Goal: Information Seeking & Learning: Compare options

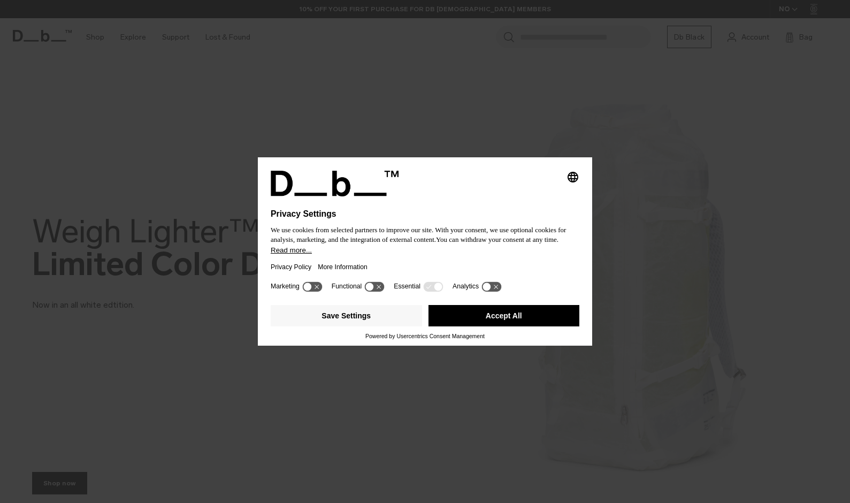
click at [500, 317] on button "Accept All" at bounding box center [503, 315] width 151 height 21
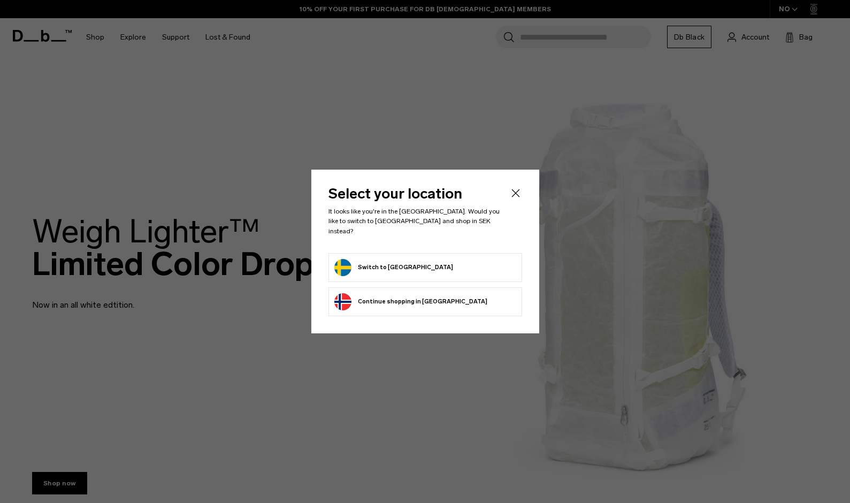
click at [440, 259] on form "Switch to Sweden" at bounding box center [425, 267] width 182 height 17
click at [368, 259] on button "Switch to Sweden" at bounding box center [393, 267] width 119 height 17
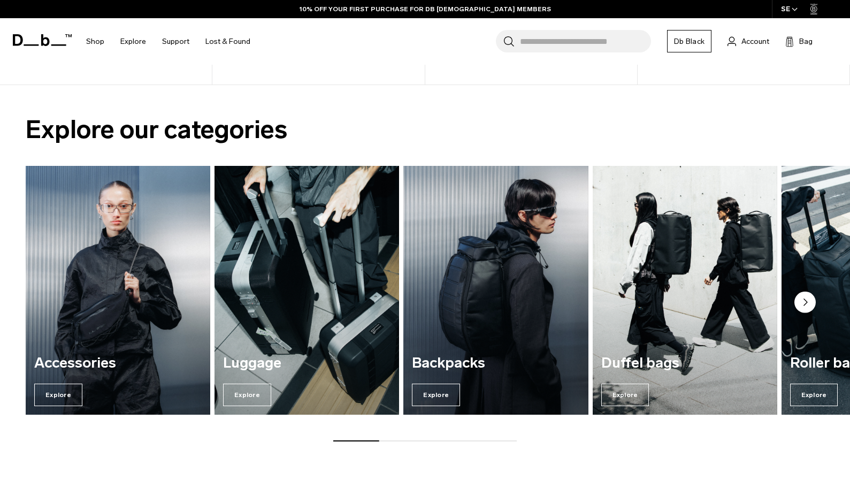
scroll to position [837, 0]
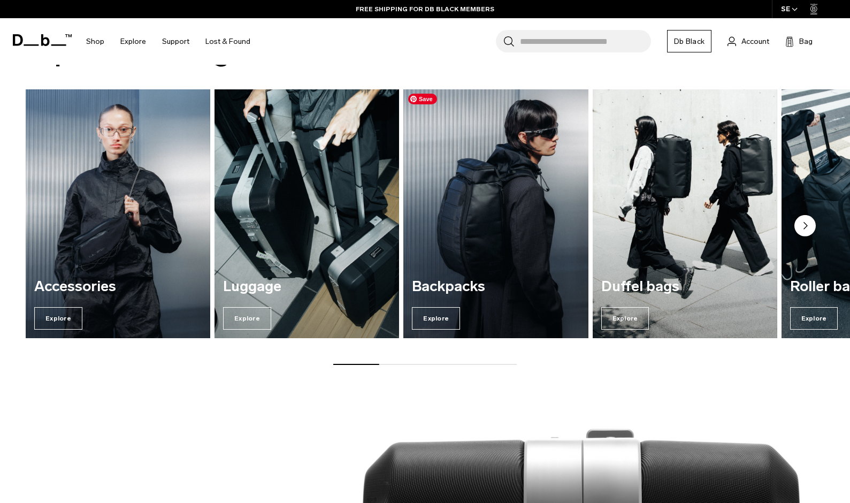
click at [476, 244] on img "3 / 7" at bounding box center [496, 214] width 190 height 257
click at [797, 222] on circle "Next slide" at bounding box center [804, 225] width 21 height 21
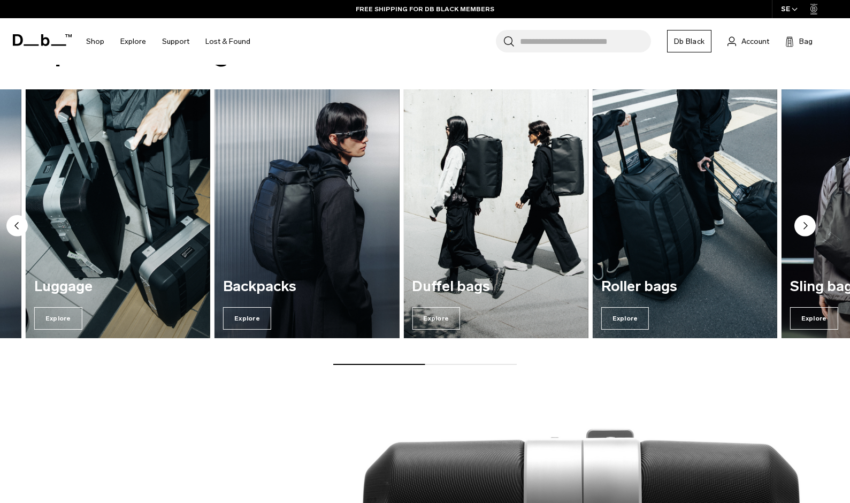
click at [797, 222] on circle "Next slide" at bounding box center [804, 225] width 21 height 21
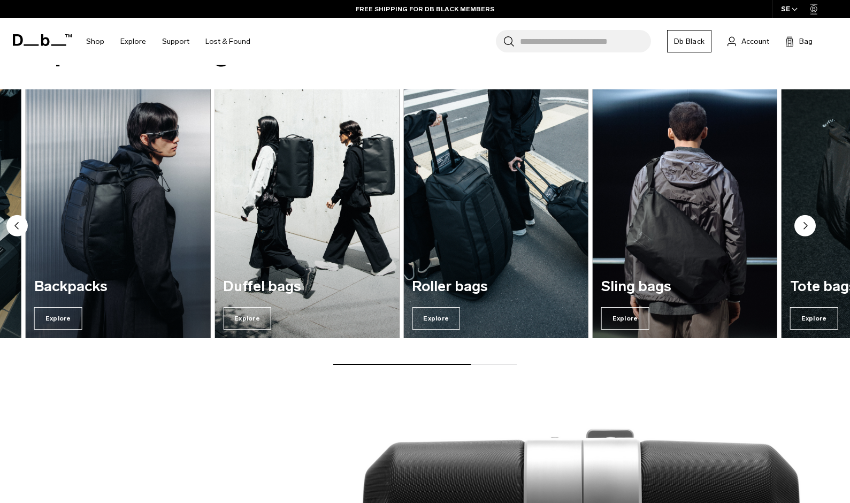
click at [797, 222] on circle "Next slide" at bounding box center [804, 225] width 21 height 21
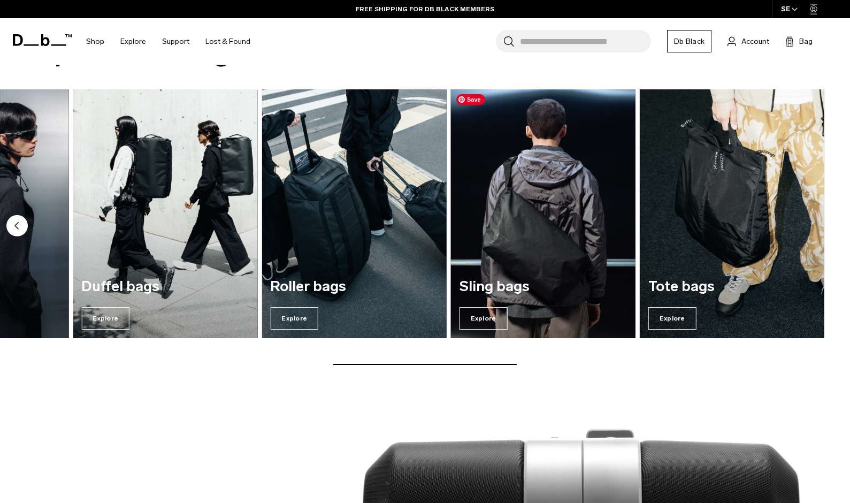
click at [532, 229] on img "6 / 7" at bounding box center [543, 214] width 190 height 257
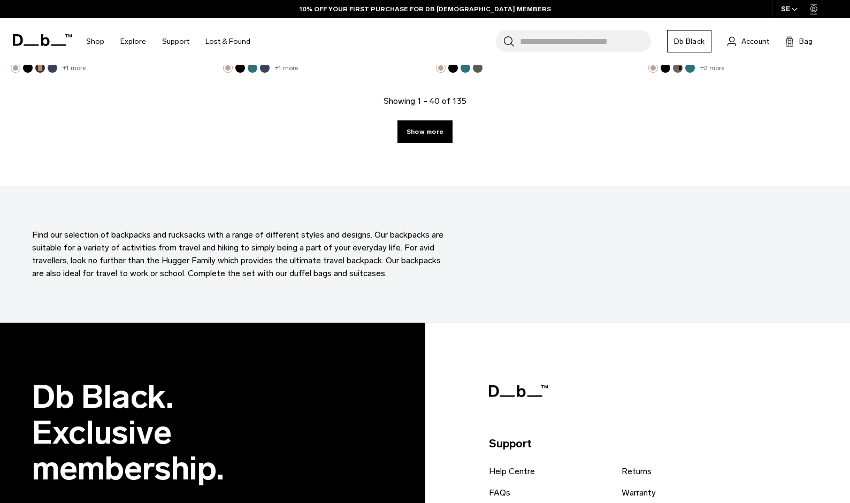
scroll to position [3395, 0]
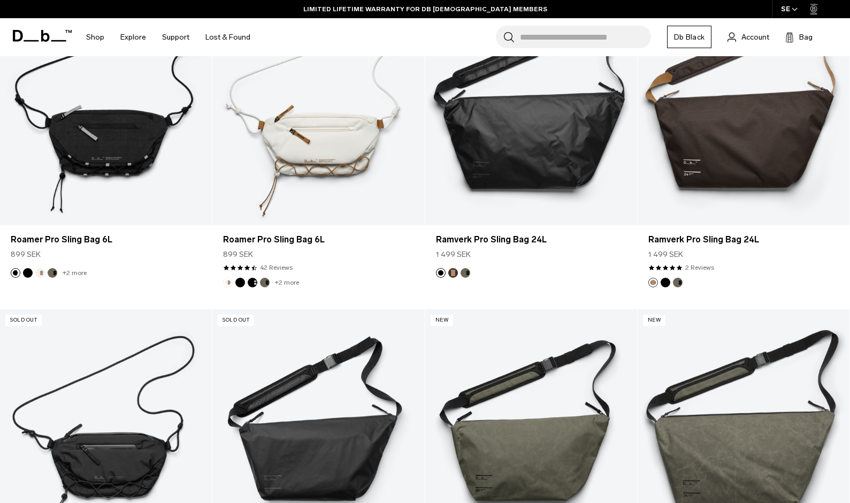
scroll to position [268, 0]
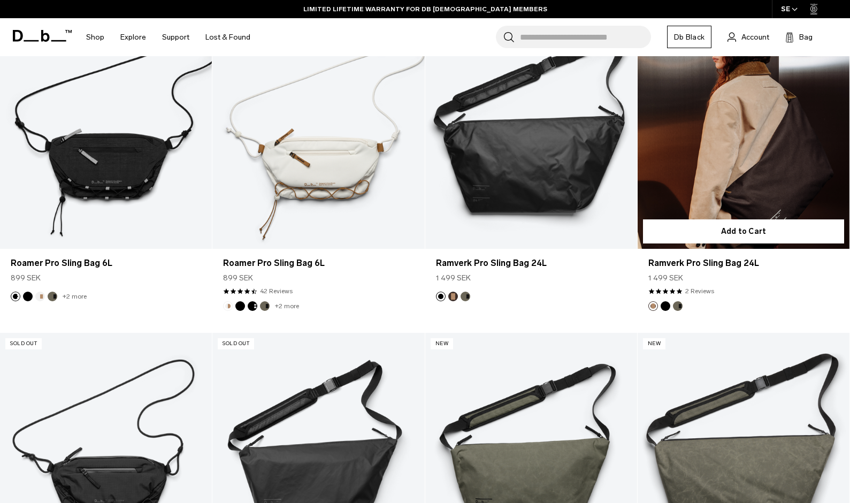
click at [741, 159] on link "Ramverk Pro Sling Bag 24L" at bounding box center [743, 130] width 212 height 235
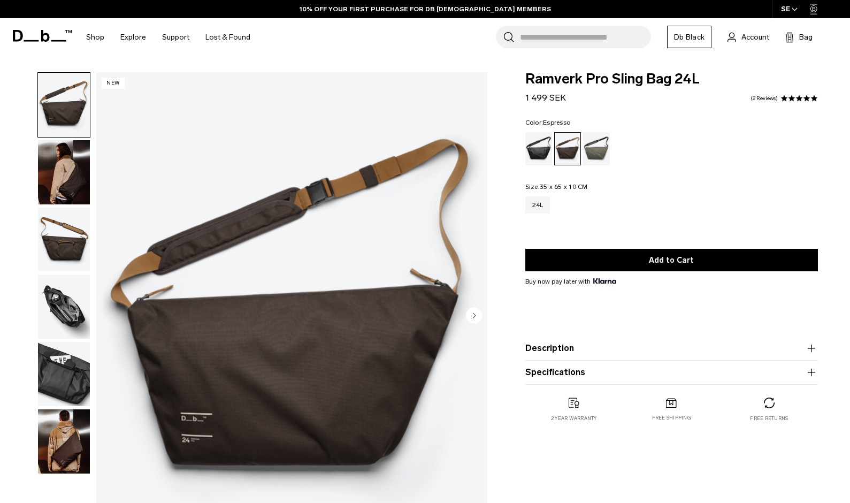
click at [60, 243] on img "button" at bounding box center [64, 239] width 52 height 64
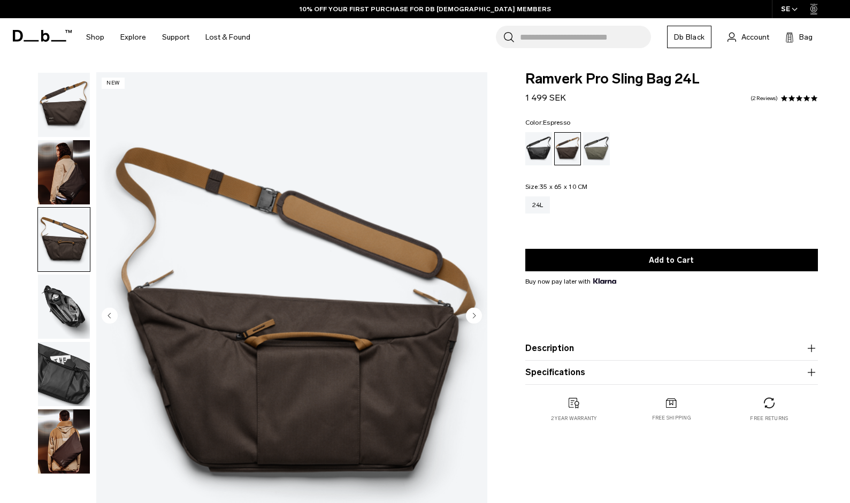
click at [60, 297] on img "button" at bounding box center [64, 306] width 52 height 64
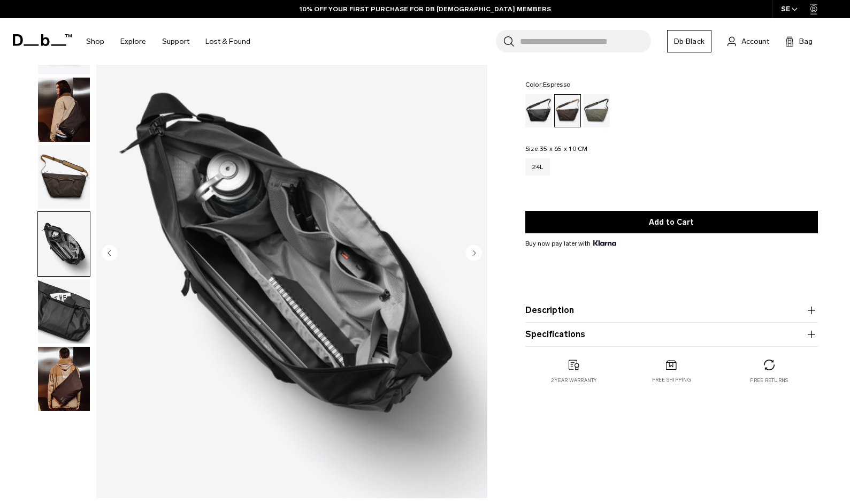
scroll to position [65, 0]
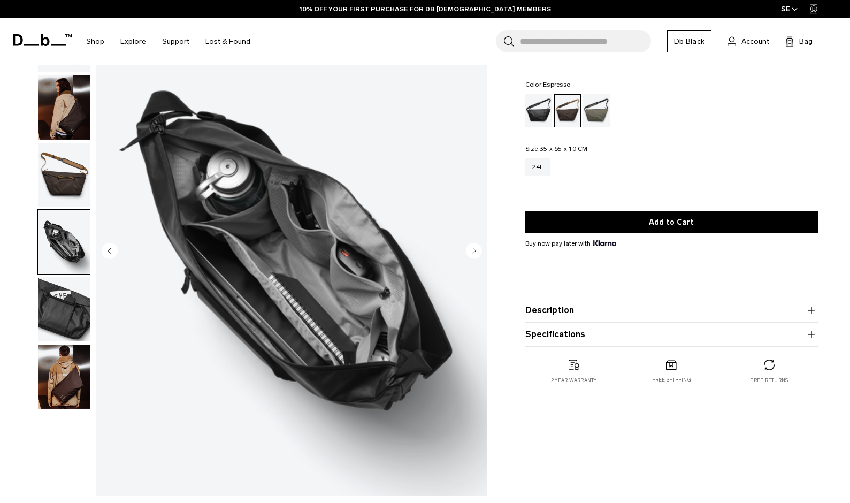
click at [60, 297] on img "button" at bounding box center [64, 309] width 52 height 64
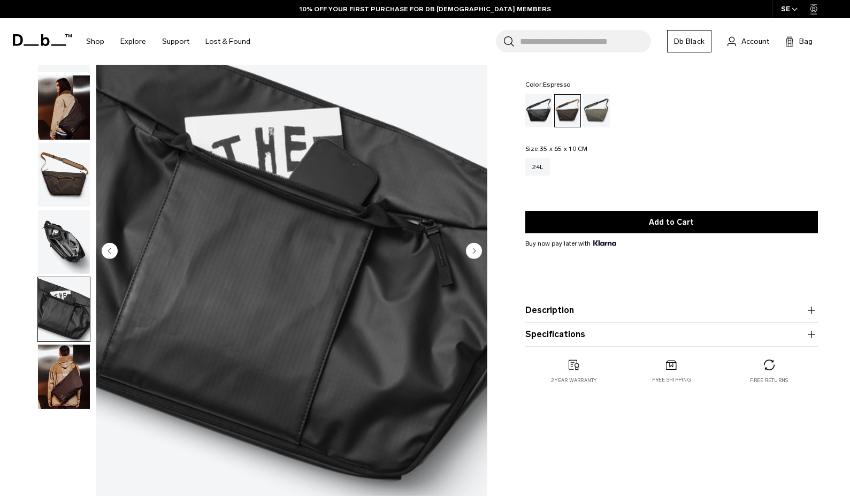
click at [60, 352] on img "button" at bounding box center [64, 376] width 52 height 64
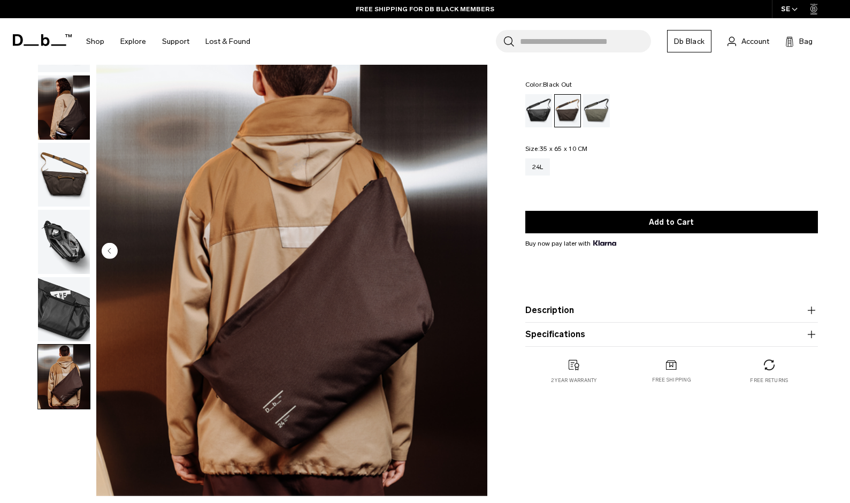
click at [538, 114] on div "Black Out" at bounding box center [538, 110] width 27 height 33
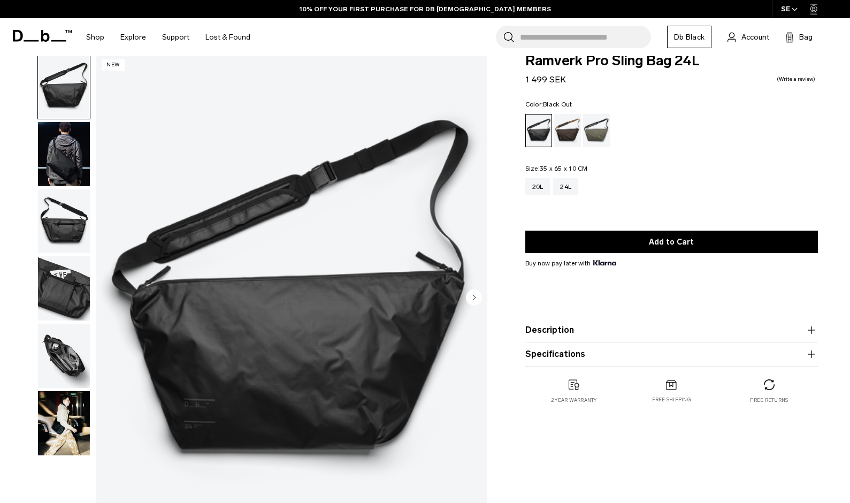
click at [48, 160] on img "button" at bounding box center [64, 154] width 52 height 64
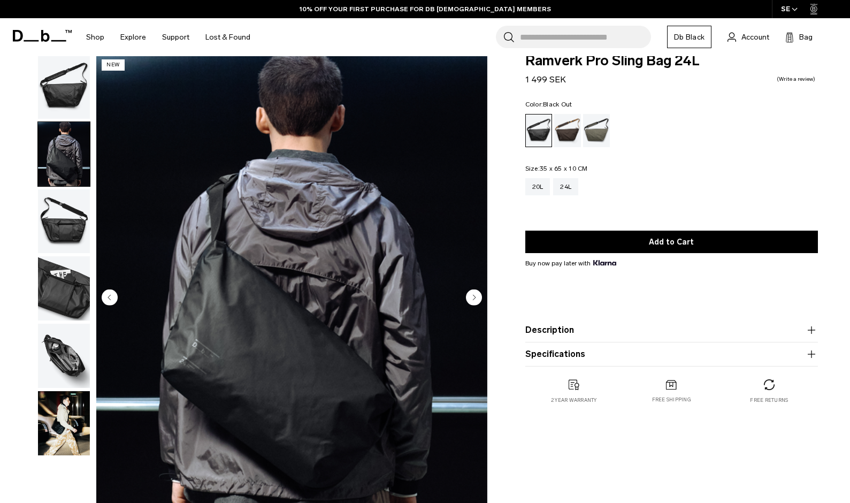
click at [58, 247] on img "button" at bounding box center [64, 221] width 52 height 64
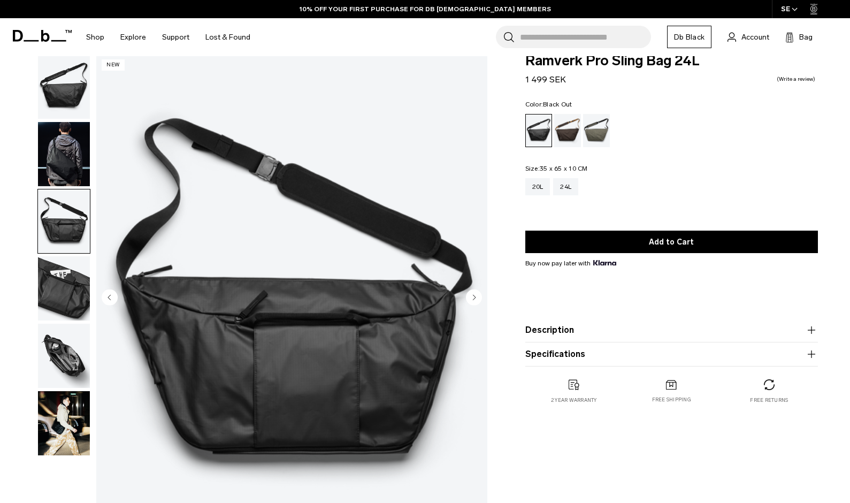
click at [64, 290] on img "button" at bounding box center [64, 288] width 52 height 64
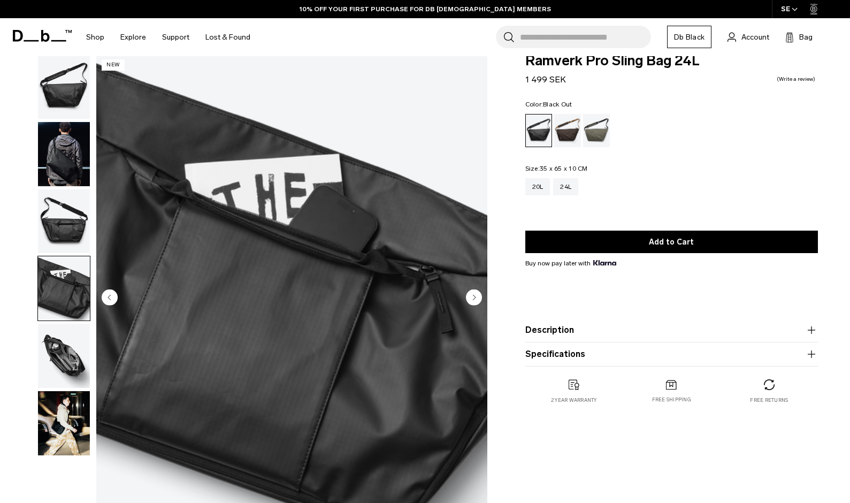
click at [70, 350] on img "button" at bounding box center [64, 356] width 52 height 64
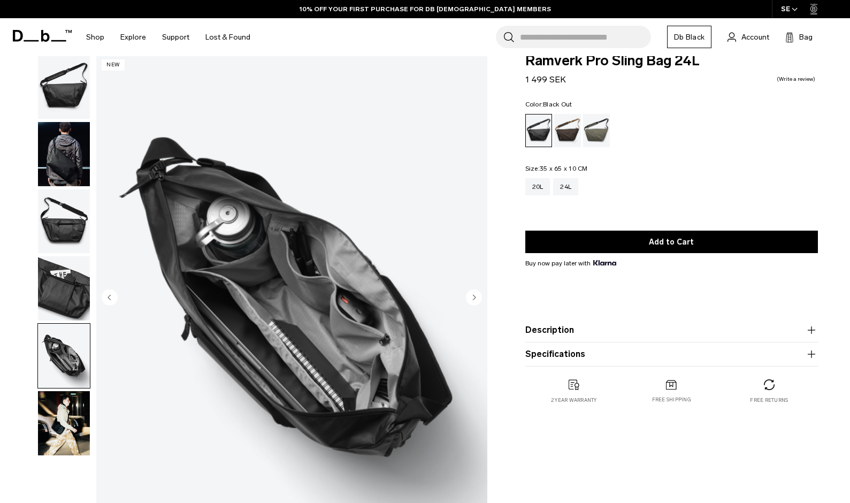
click at [73, 406] on img "button" at bounding box center [64, 423] width 52 height 64
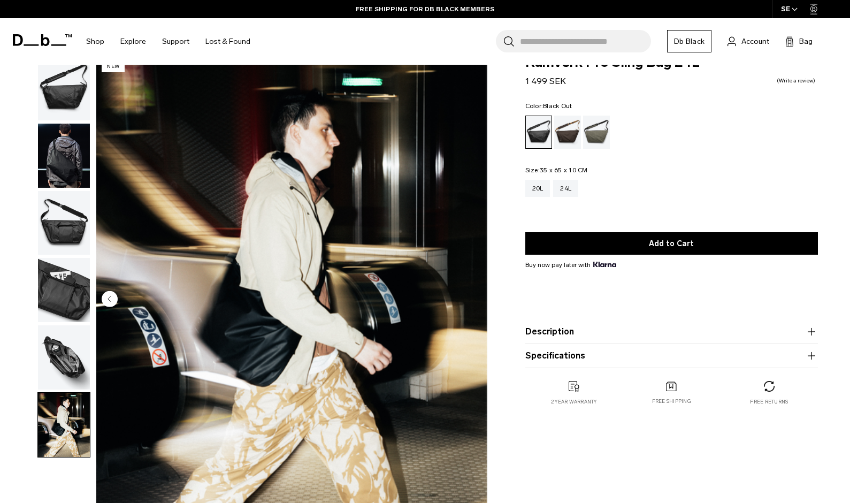
scroll to position [9, 0]
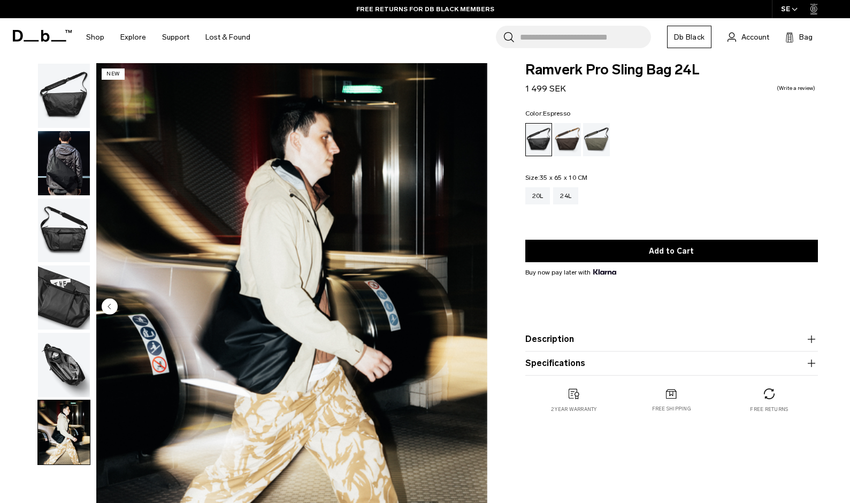
click at [567, 135] on div "Espresso" at bounding box center [567, 139] width 27 height 33
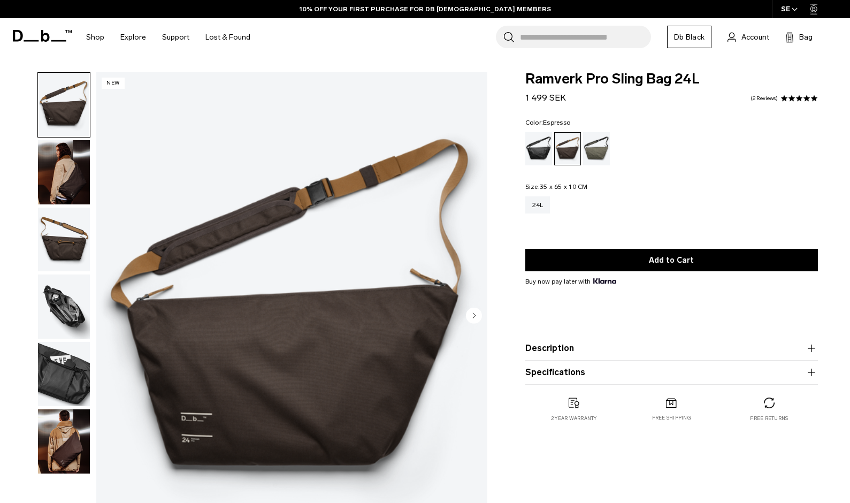
click at [66, 172] on img "button" at bounding box center [64, 172] width 52 height 64
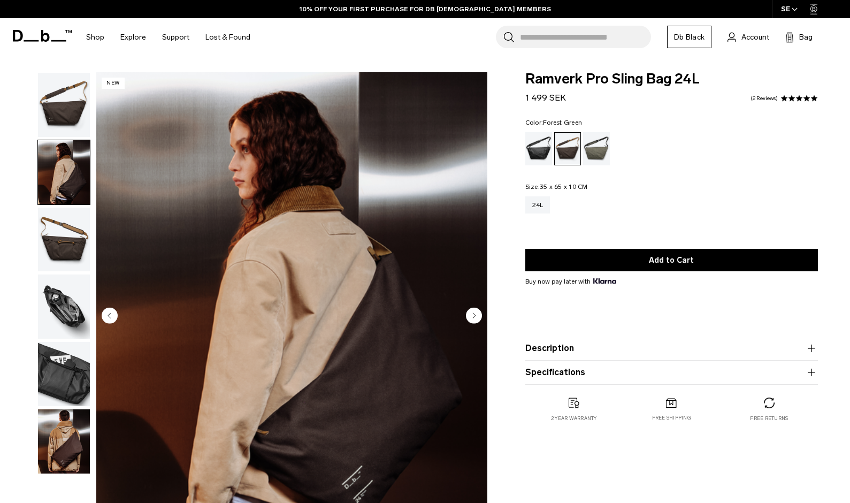
click at [598, 148] on div "Forest Green" at bounding box center [596, 148] width 27 height 33
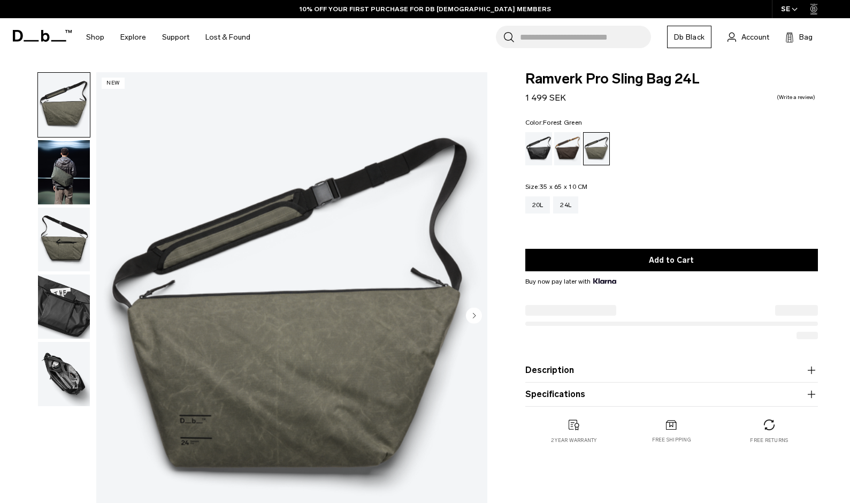
click at [65, 159] on img "button" at bounding box center [64, 172] width 52 height 64
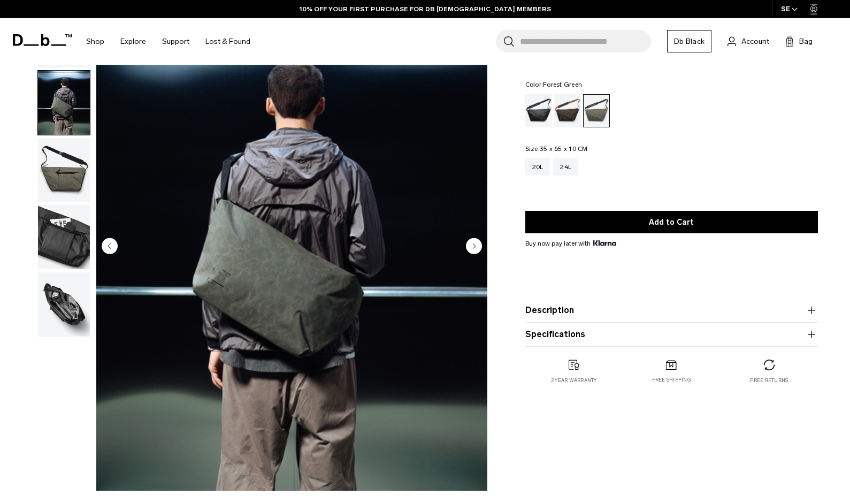
scroll to position [94, 0]
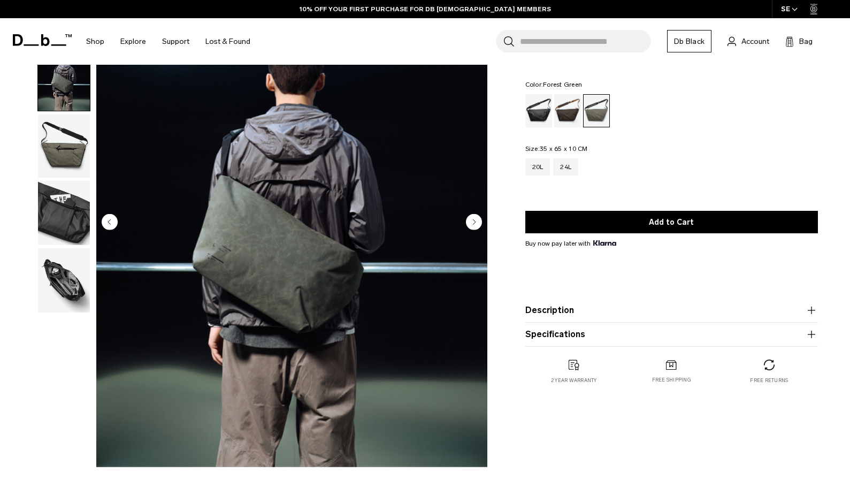
click at [63, 225] on img "button" at bounding box center [64, 213] width 52 height 64
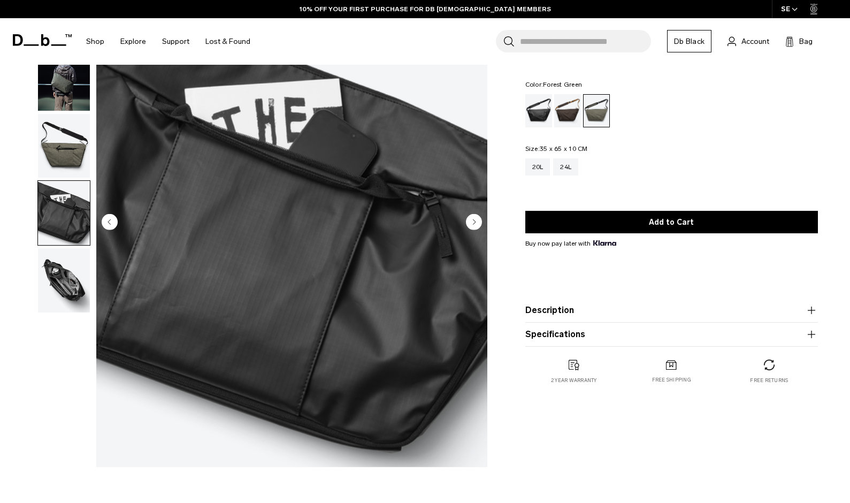
click at [76, 274] on img "button" at bounding box center [64, 280] width 52 height 64
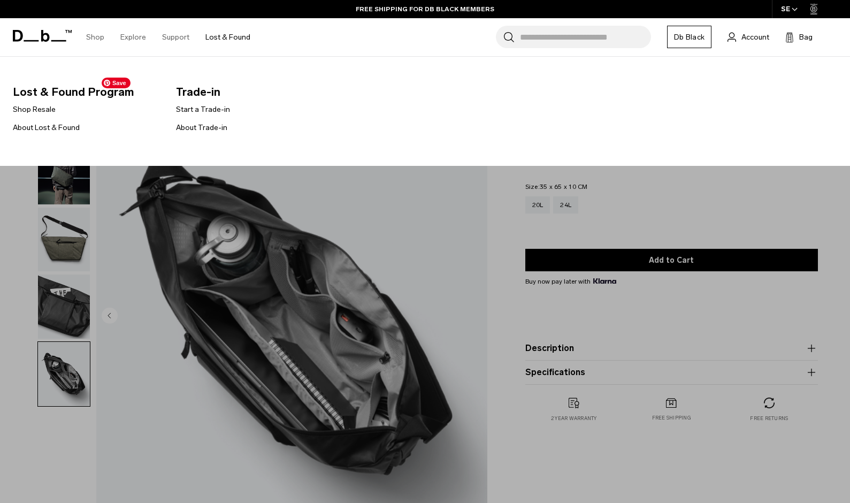
scroll to position [0, 0]
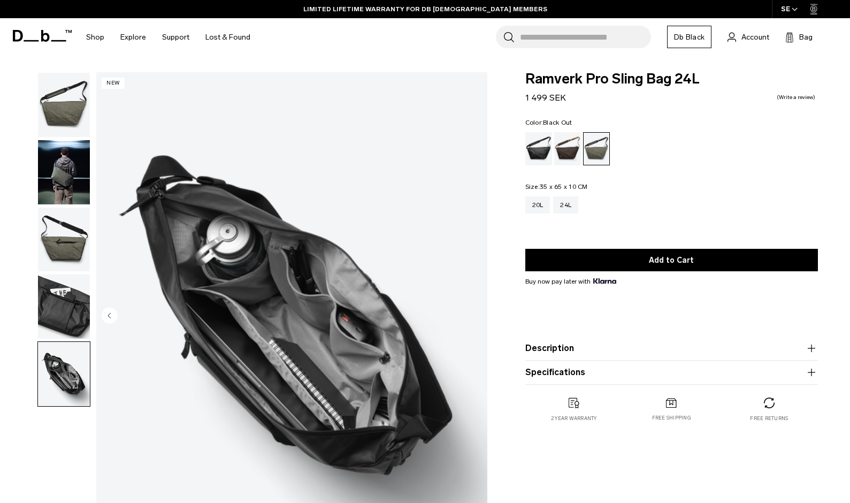
click at [547, 139] on div "Black Out" at bounding box center [538, 148] width 27 height 33
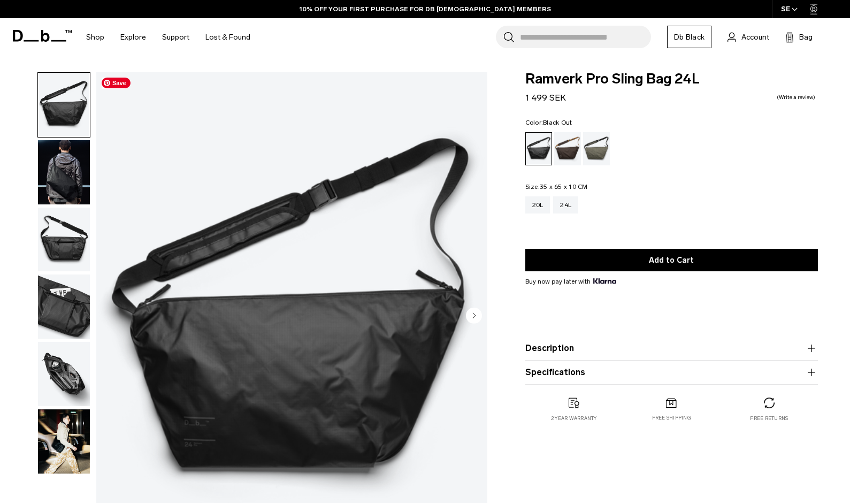
click at [62, 257] on img "button" at bounding box center [64, 239] width 52 height 64
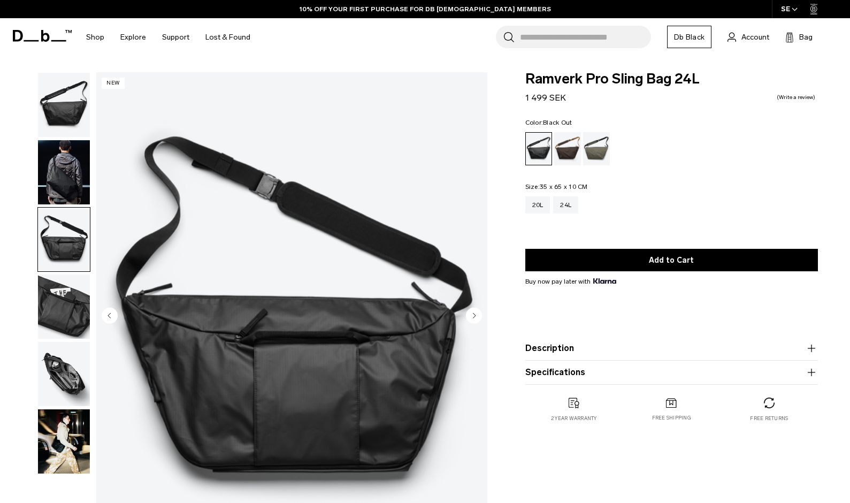
click at [68, 311] on img "button" at bounding box center [64, 306] width 52 height 64
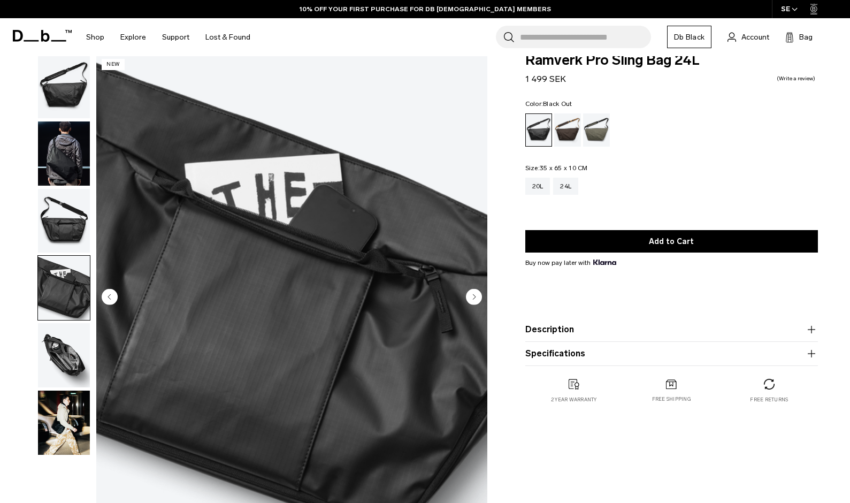
scroll to position [20, 0]
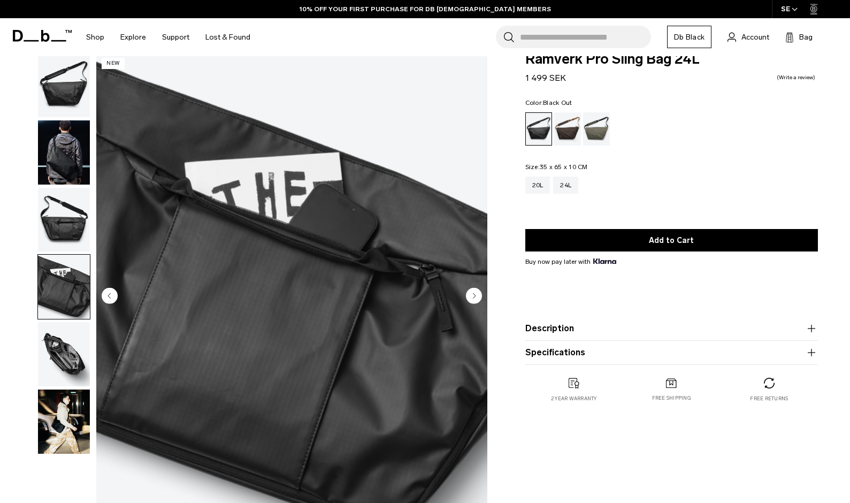
click at [66, 343] on img "button" at bounding box center [64, 354] width 52 height 64
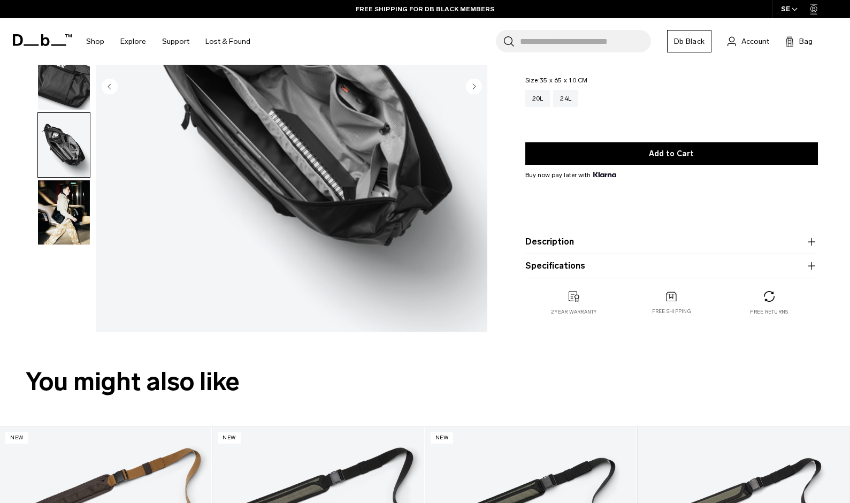
scroll to position [472, 0]
